Goal: Task Accomplishment & Management: Use online tool/utility

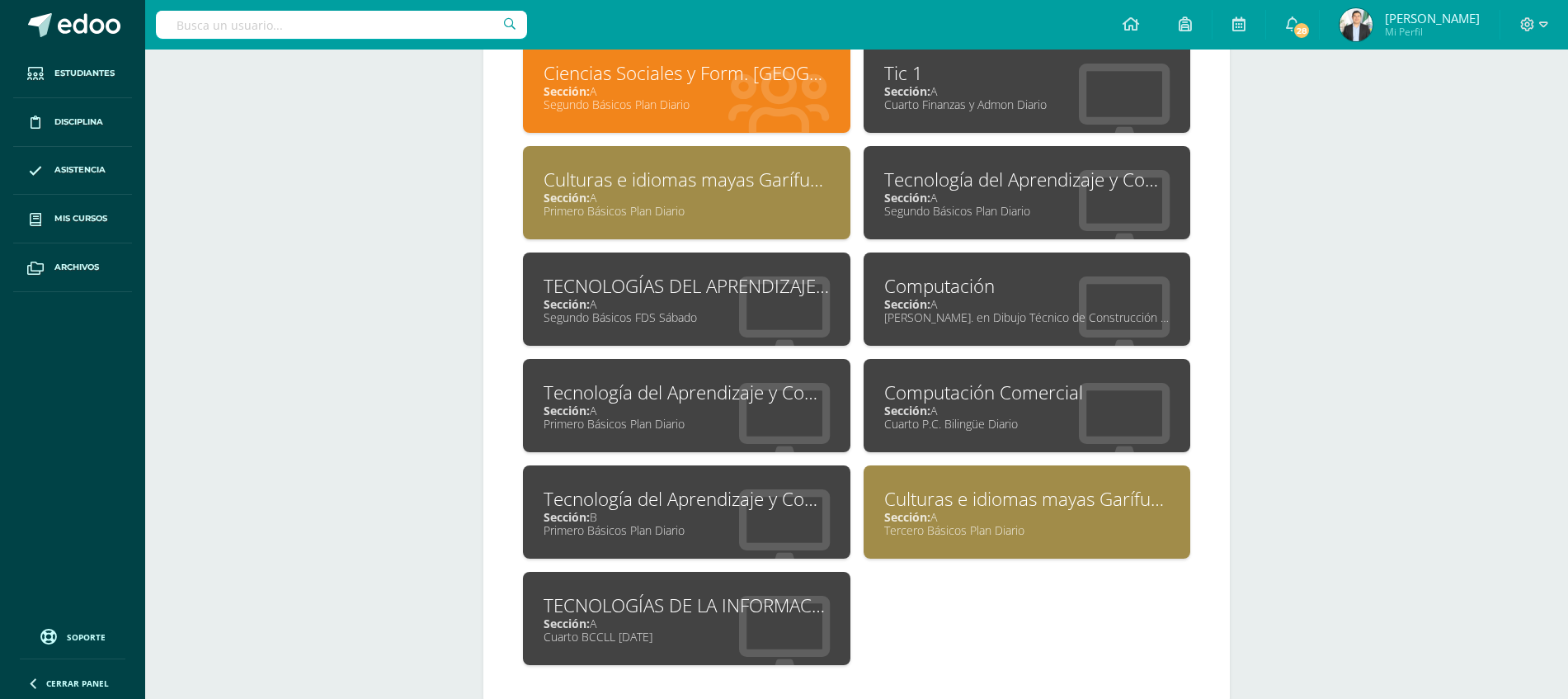
scroll to position [790, 0]
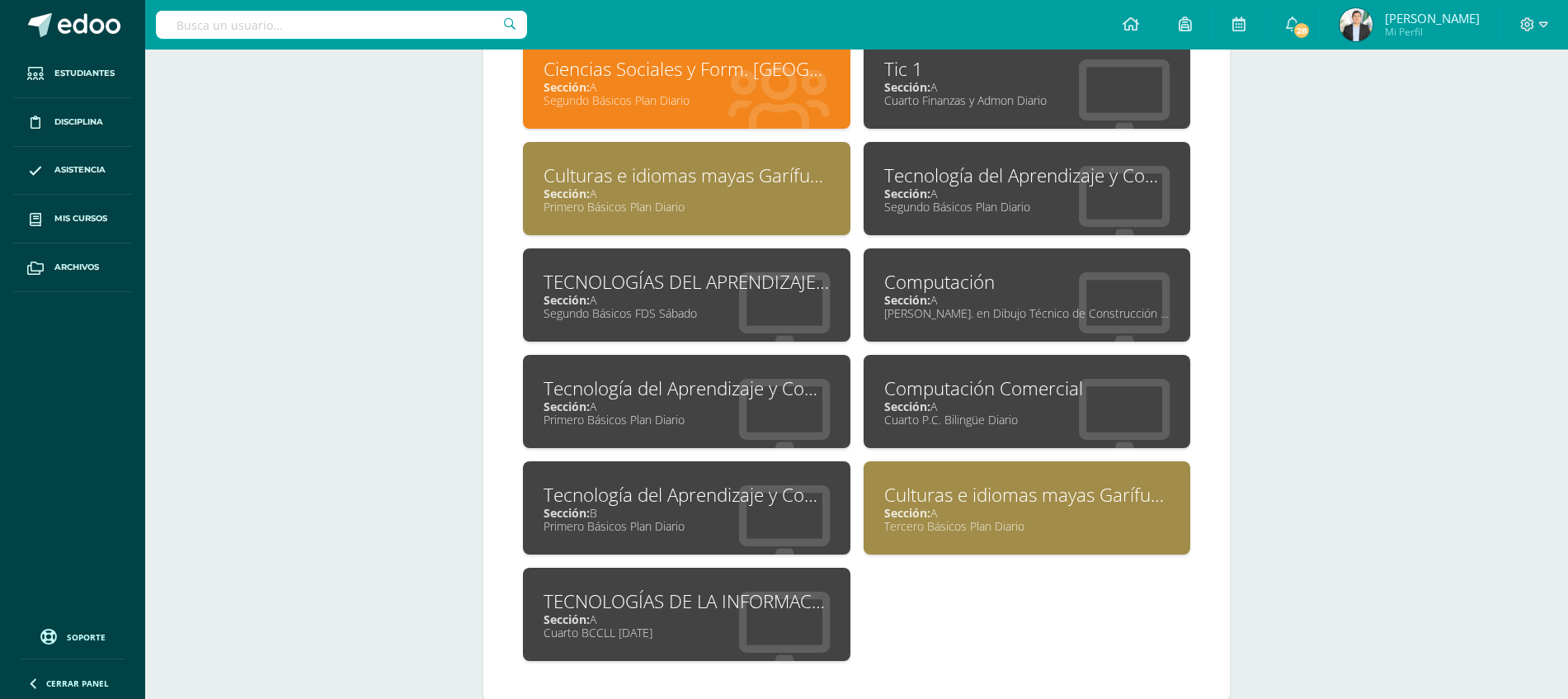
click at [1040, 521] on div "Tercero Básicos Plan Diario" at bounding box center [1028, 525] width 286 height 15
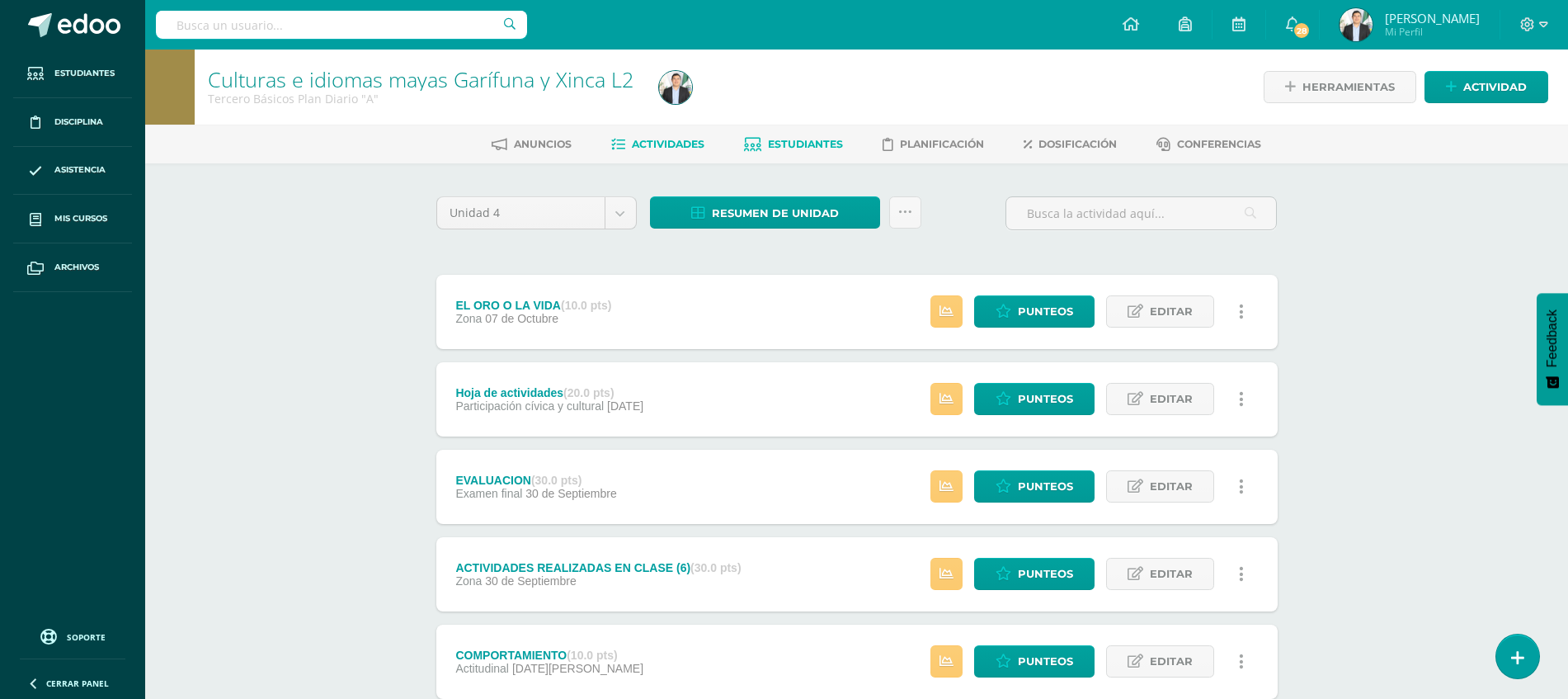
click at [785, 147] on span "Estudiantes" at bounding box center [805, 144] width 75 height 13
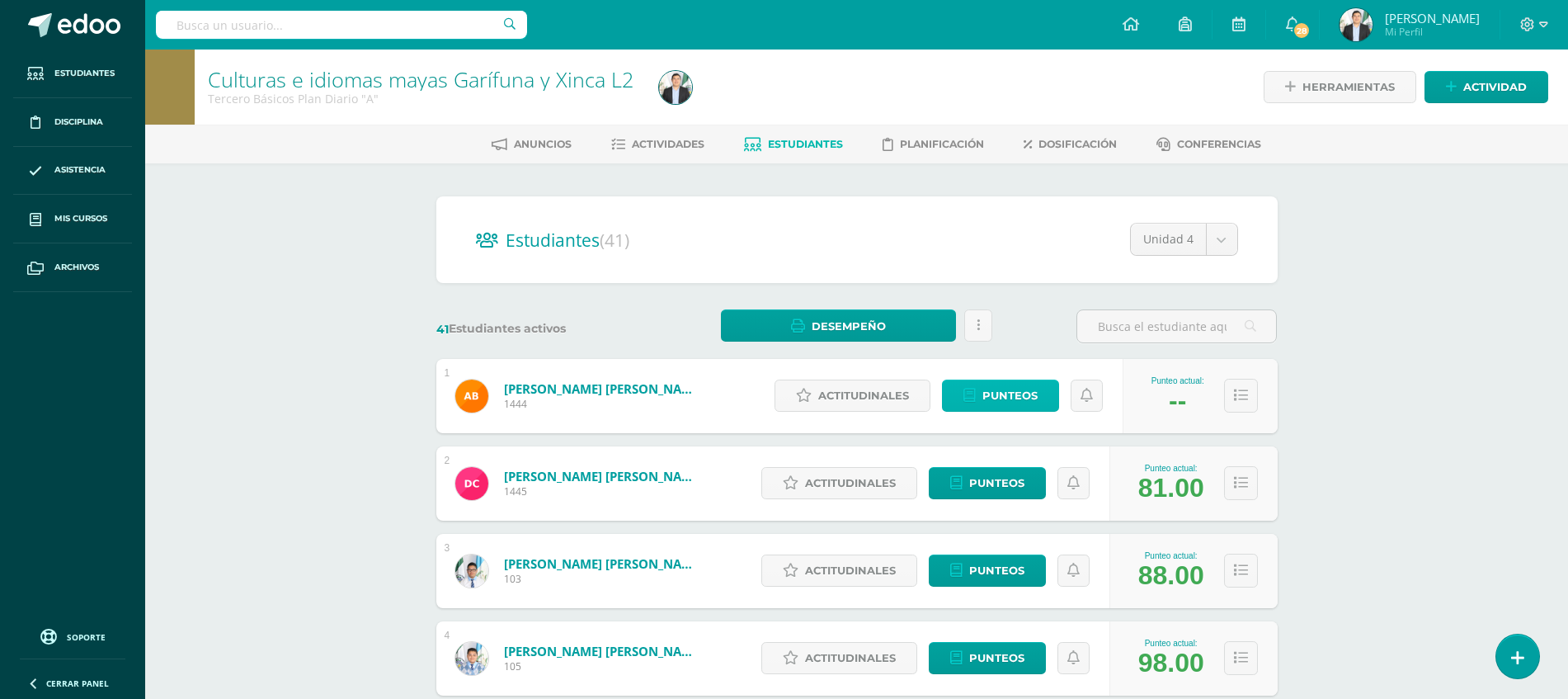
click at [980, 394] on link "Punteos" at bounding box center [999, 396] width 117 height 33
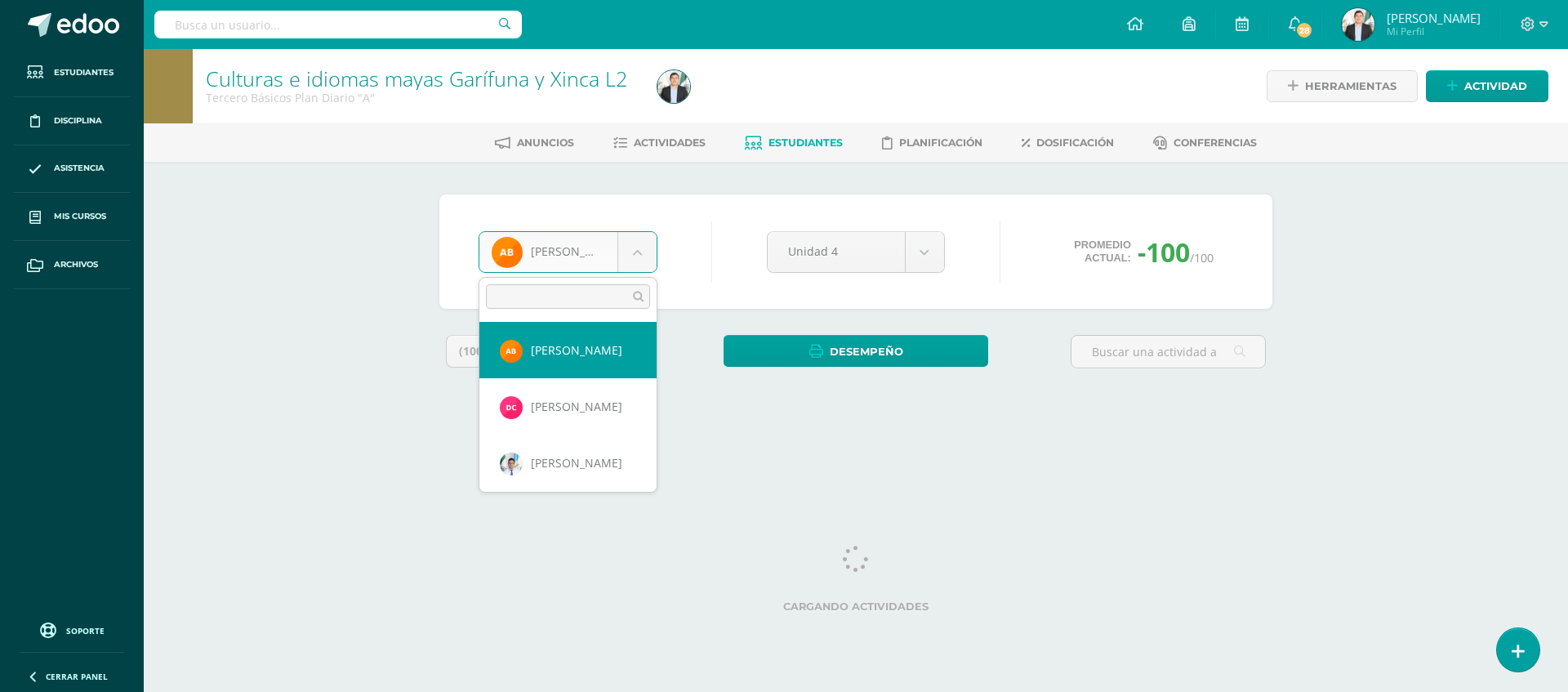
click at [538, 264] on body "Estudiantes Disciplina Asistencia Mis cursos Archivos Soporte Ayuda Reportar un…" at bounding box center [784, 220] width 1568 height 440
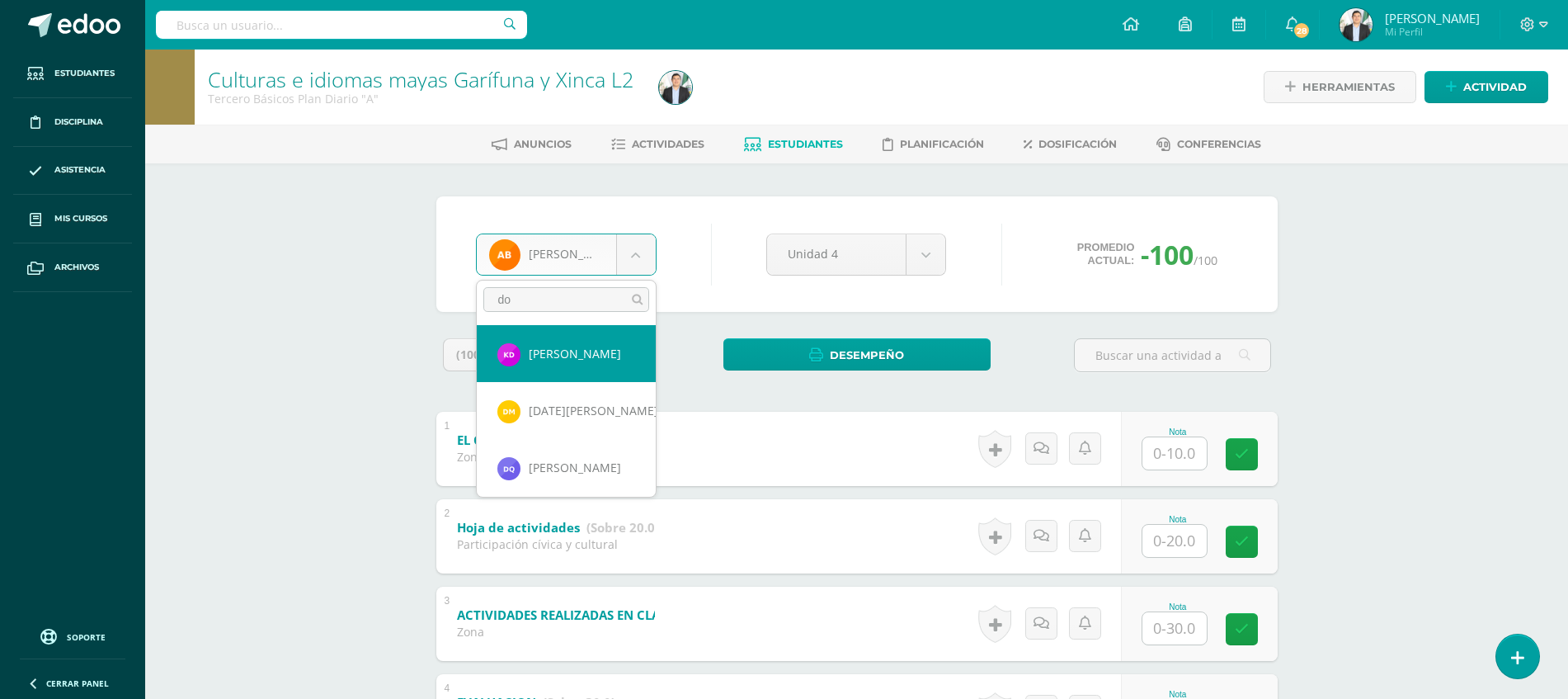
type input "d"
type input "flore"
select select "8683"
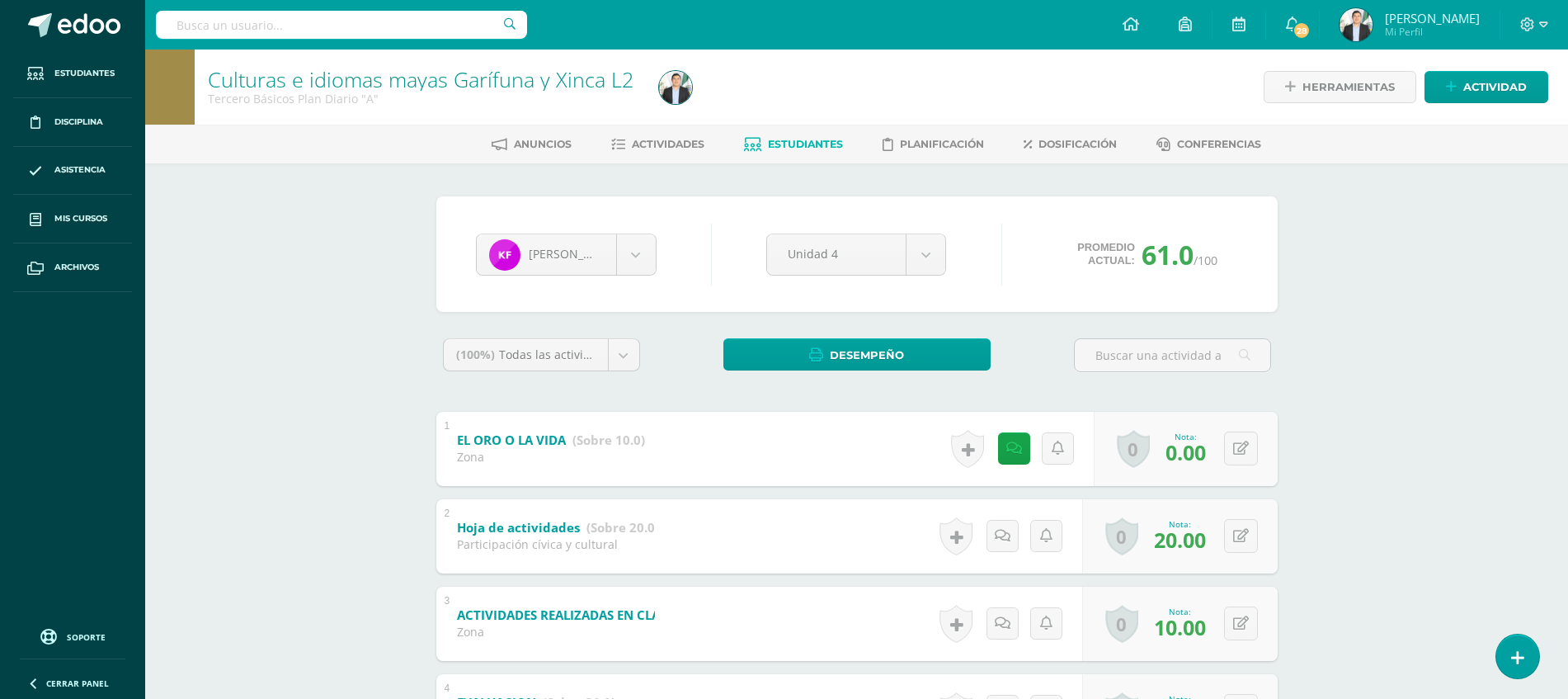
click at [1353, 279] on div "Culturas e idiomas mayas Garífuna y Xinca L2 Tercero Básicos Plan Diario "A" He…" at bounding box center [856, 497] width 1423 height 895
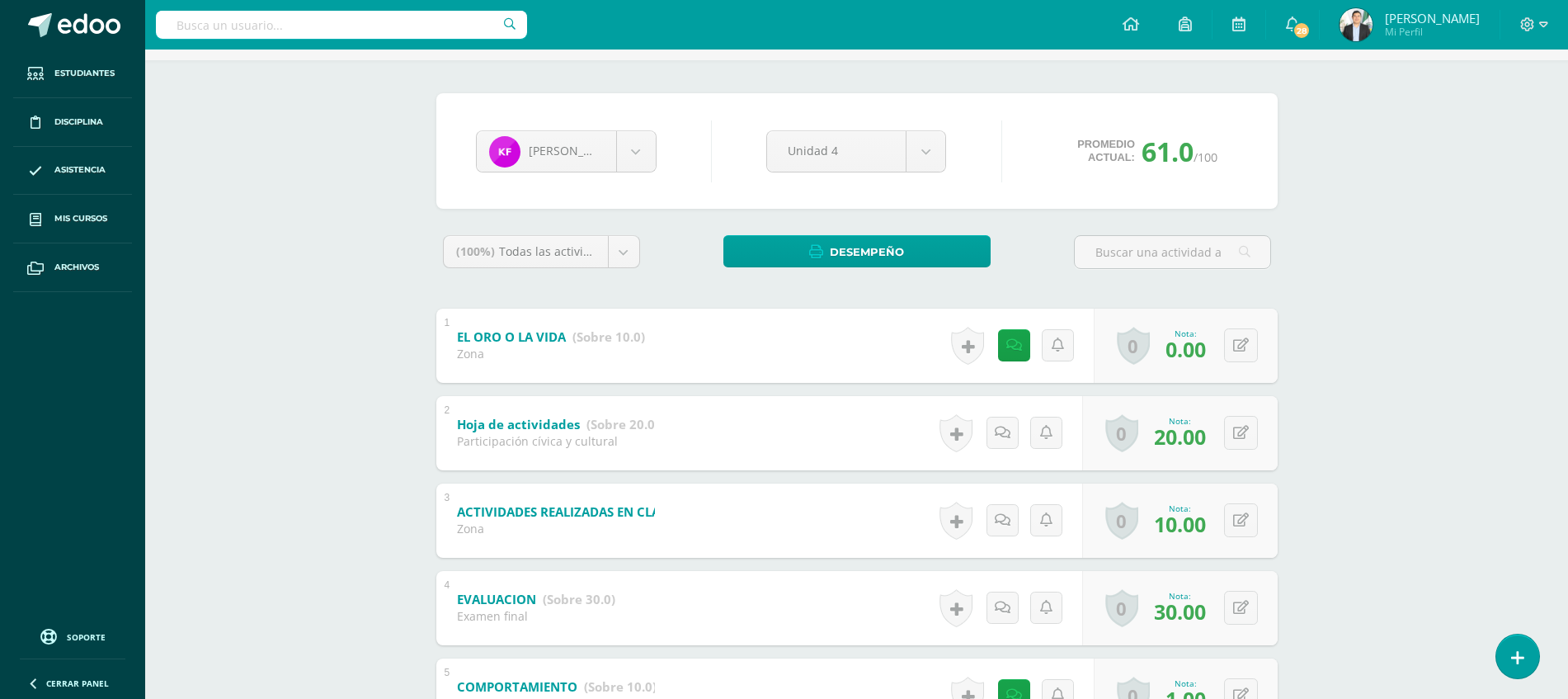
scroll to position [101, 0]
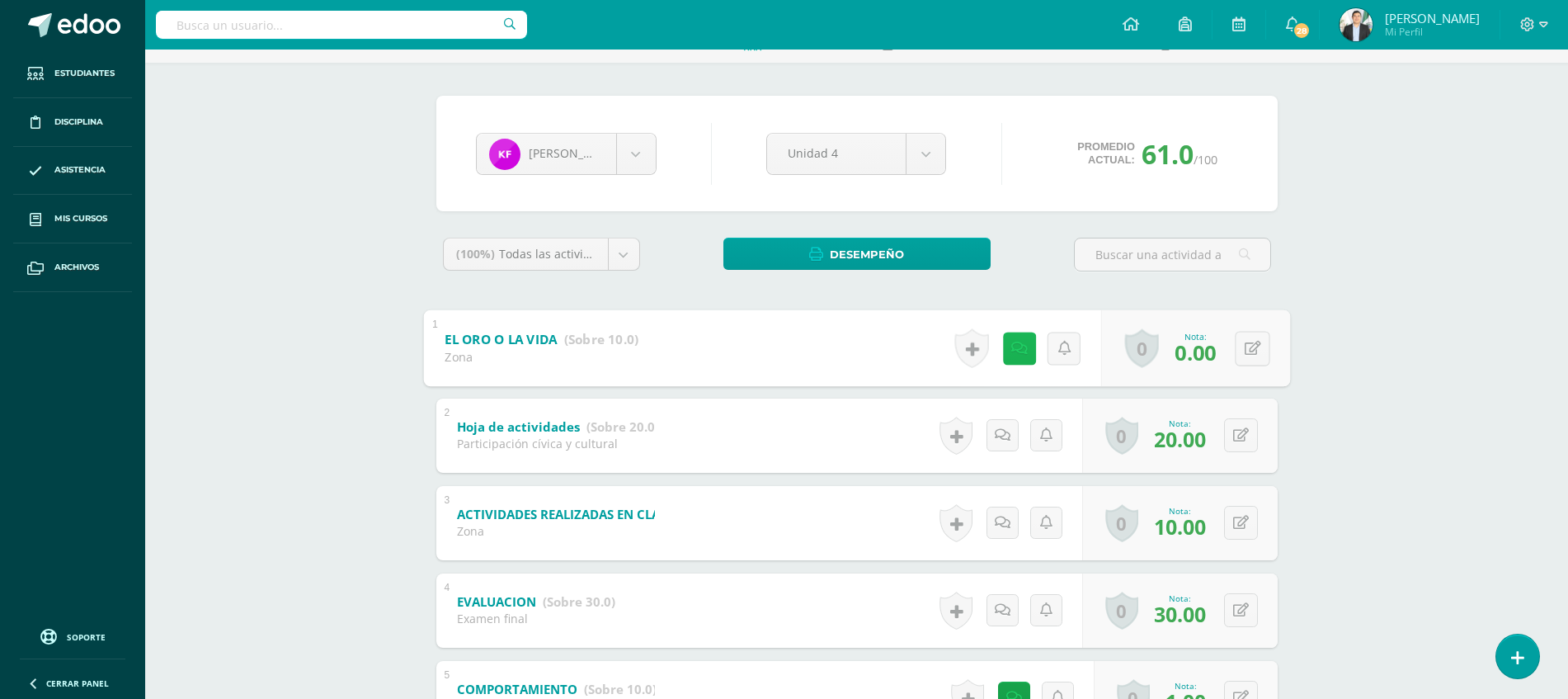
click at [1018, 357] on link at bounding box center [1018, 348] width 33 height 33
click at [1341, 505] on div "Culturas e idiomas mayas Garífuna y Xinca L2 Tercero Básicos Plan Diario "A" He…" at bounding box center [856, 397] width 1423 height 895
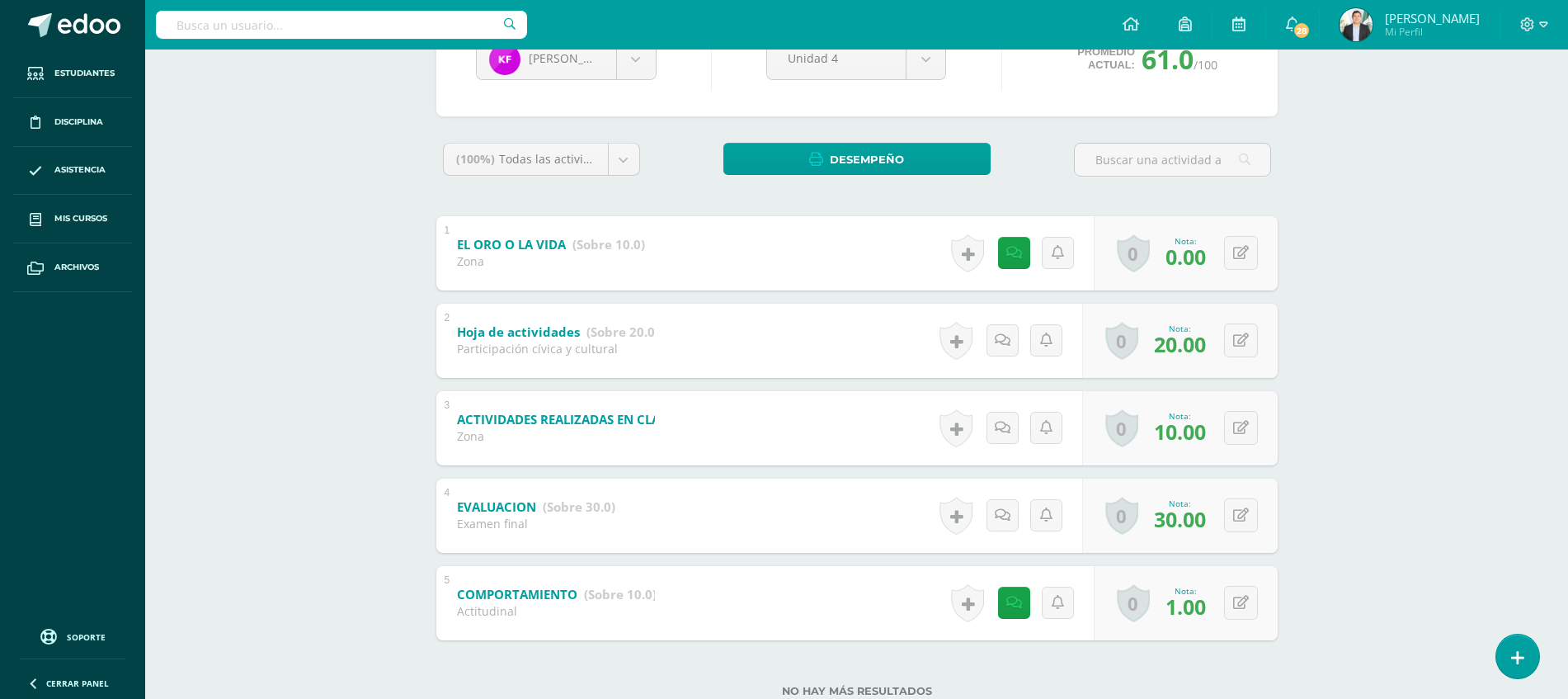
scroll to position [193, 0]
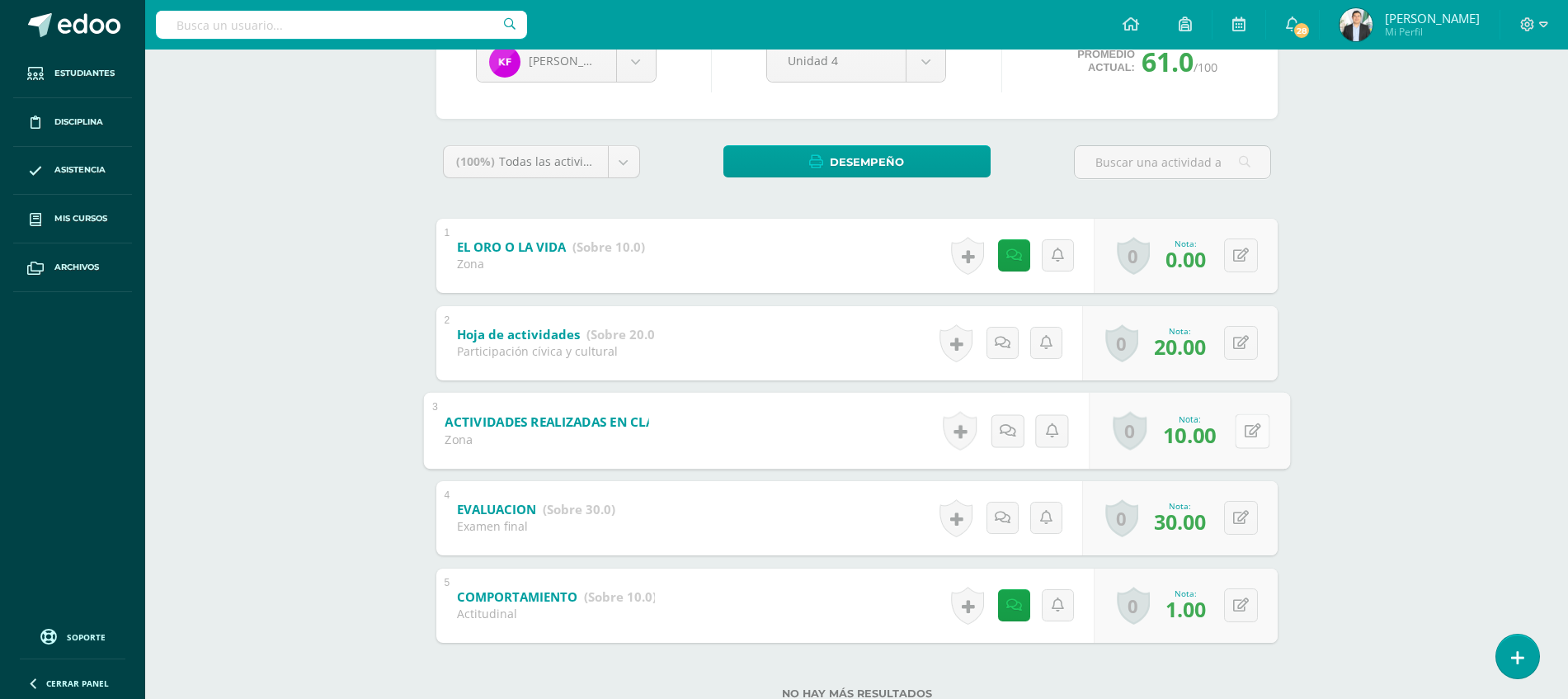
click at [1238, 432] on button at bounding box center [1252, 430] width 34 height 34
type input "10"
click at [1414, 471] on div "Culturas e idiomas mayas Garífuna y Xinca L2 Tercero Básicos Plan Diario "A" He…" at bounding box center [856, 303] width 1423 height 895
click at [1011, 614] on link at bounding box center [1018, 605] width 33 height 33
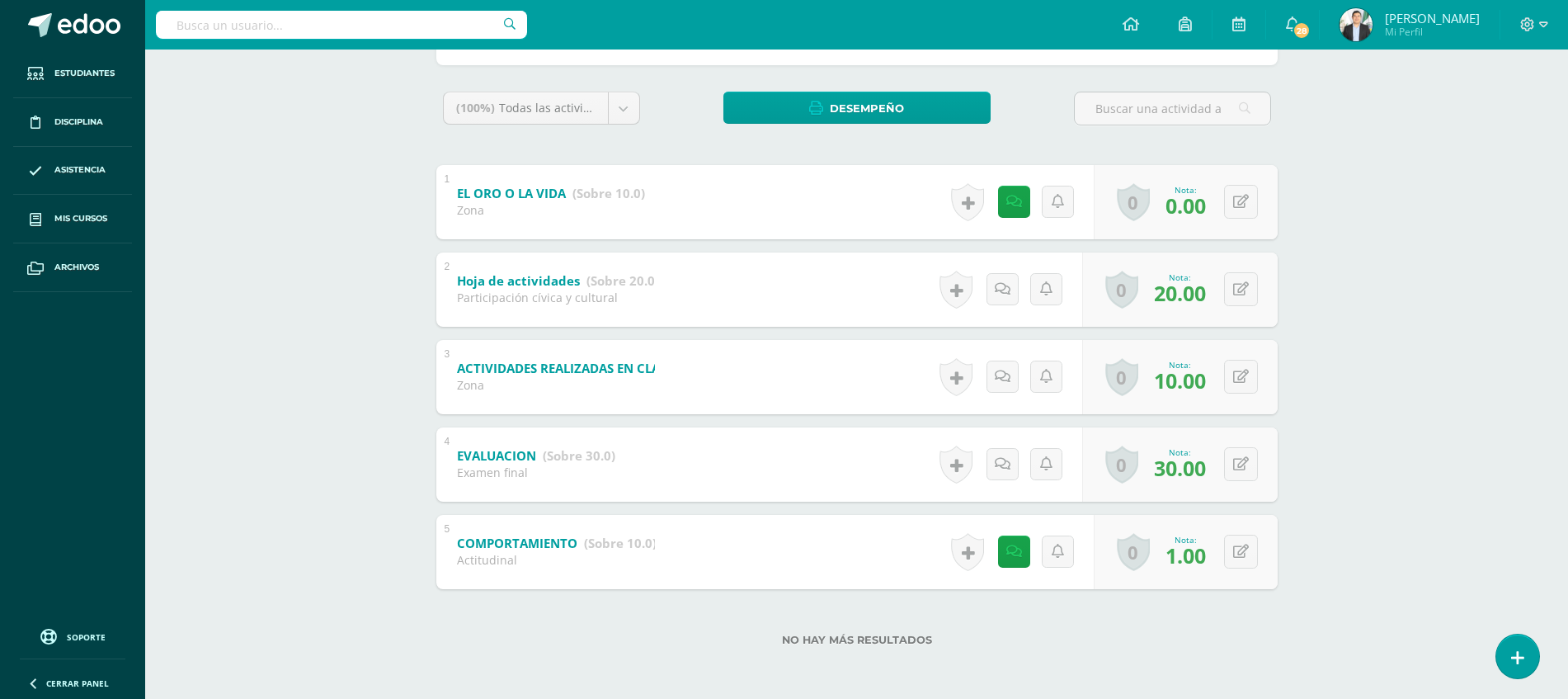
scroll to position [246, 0]
click at [1312, 555] on div "Culturas e idiomas mayas Garífuna y Xinca L2 Tercero Básicos Plan Diario "A" He…" at bounding box center [856, 250] width 1423 height 895
click at [1017, 541] on link at bounding box center [1018, 551] width 33 height 33
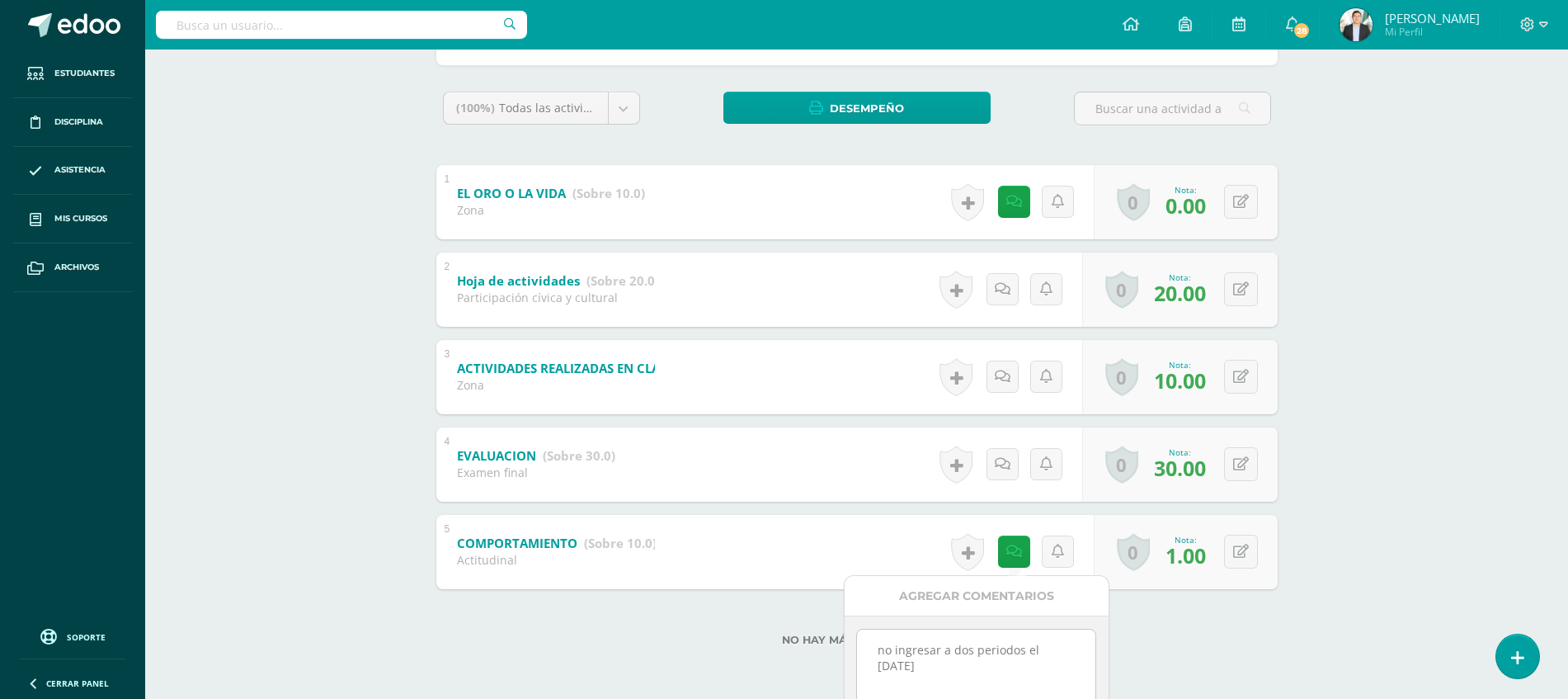
click at [961, 670] on textarea "no ingresar a dos periodos el 07/10/2025" at bounding box center [976, 670] width 238 height 82
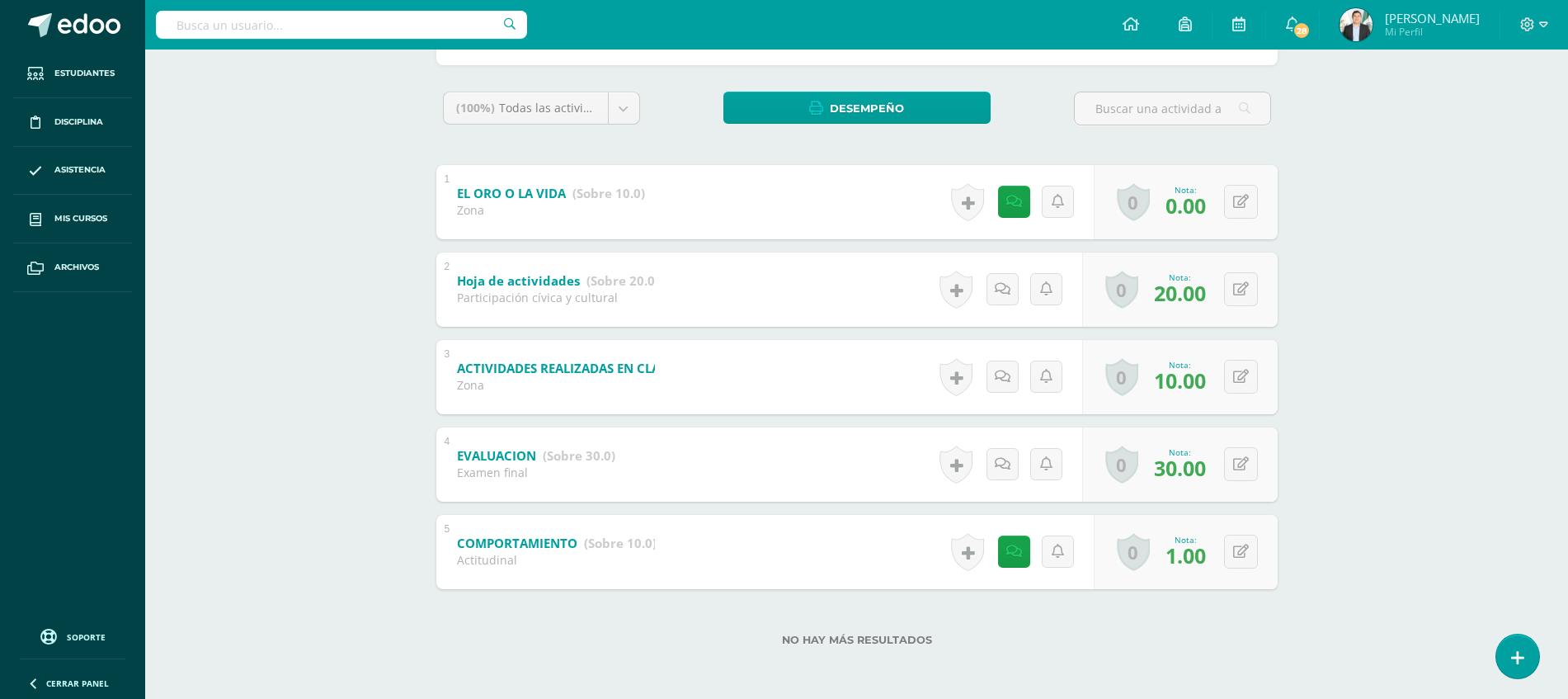
click at [1300, 678] on div "Katherin Flores Antonio Baten David Carías Carlos Castellón Anthony Chajón Gabr…" at bounding box center [857, 308] width 907 height 782
click at [1021, 199] on link at bounding box center [1018, 202] width 33 height 33
click at [1436, 452] on div "Culturas e idiomas mayas Garífuna y Xinca L2 Tercero Básicos Plan Diario "A" He…" at bounding box center [856, 250] width 1423 height 895
click at [1510, 389] on div "Culturas e idiomas mayas Garífuna y Xinca L2 Tercero Básicos Plan Diario "A" He…" at bounding box center [856, 250] width 1423 height 895
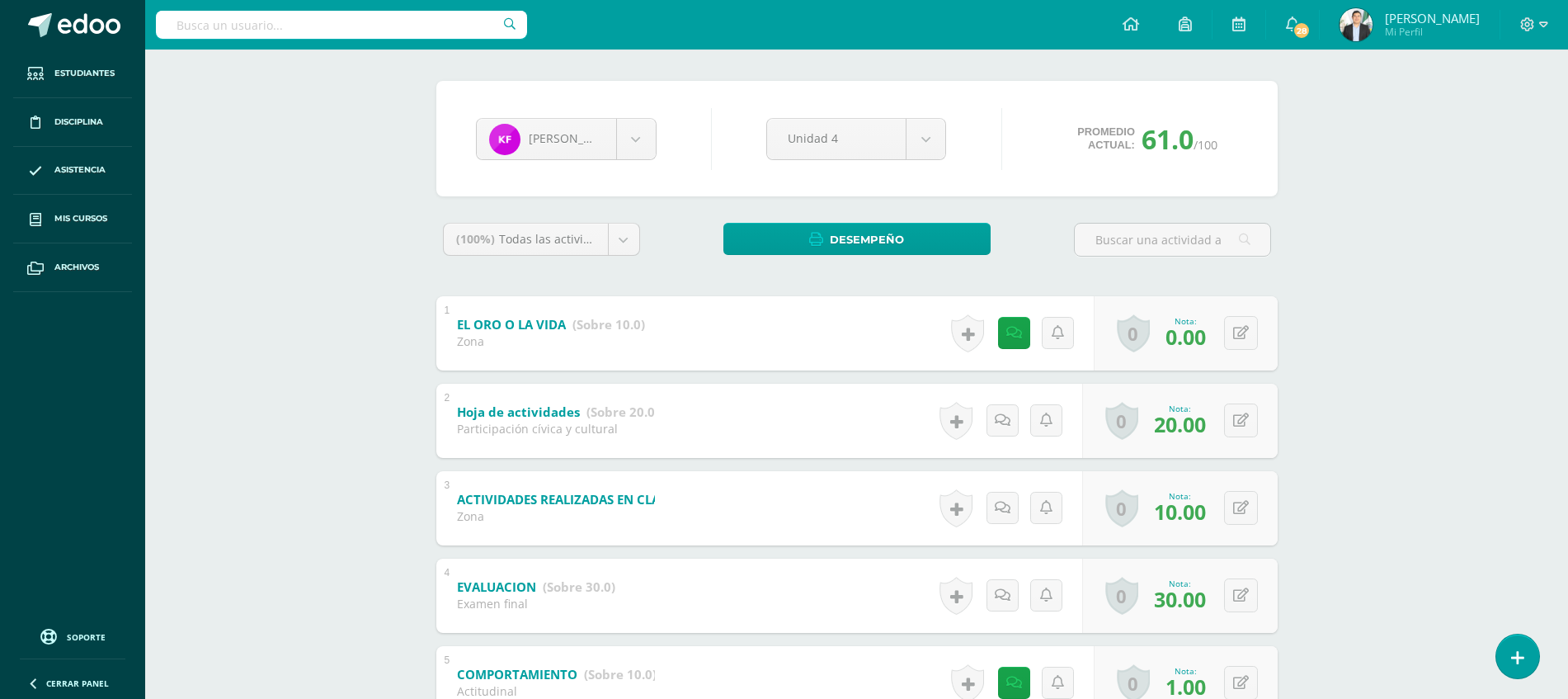
scroll to position [85, 0]
